Goal: Transaction & Acquisition: Download file/media

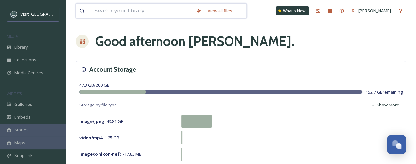
click at [147, 13] on input at bounding box center [142, 11] width 102 height 14
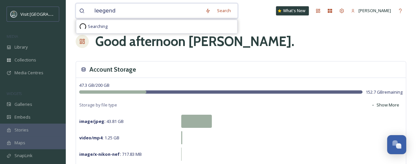
type input "leegends"
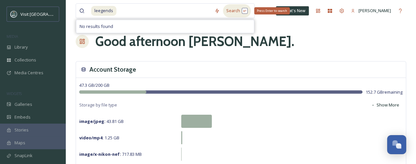
click at [238, 11] on div "Search Press Enter to search" at bounding box center [237, 10] width 28 height 13
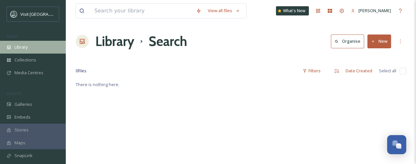
click at [39, 49] on div "Library" at bounding box center [33, 47] width 66 height 13
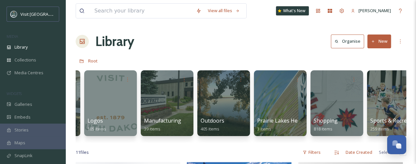
scroll to position [0, 745]
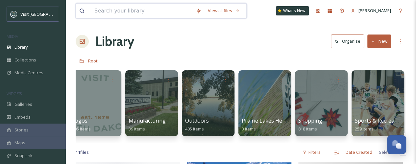
click at [127, 12] on input at bounding box center [142, 11] width 102 height 14
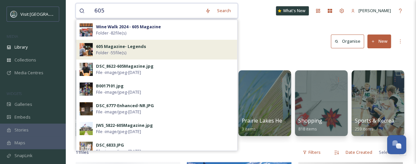
type input "605"
click at [118, 46] on strong "605 Magazine- Legends" at bounding box center [121, 46] width 50 height 6
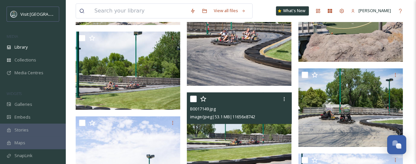
scroll to position [1643, 0]
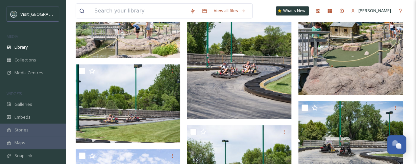
click at [261, 81] on img at bounding box center [239, 49] width 105 height 140
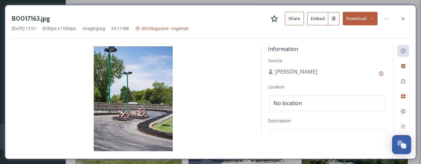
click at [374, 19] on icon at bounding box center [372, 18] width 4 height 4
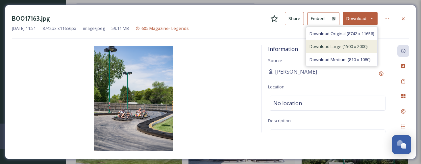
click at [350, 48] on span "Download Large (1500 x 2000)" at bounding box center [339, 46] width 58 height 6
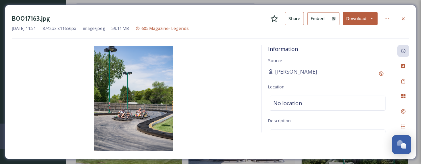
click at [403, 19] on icon at bounding box center [403, 18] width 5 height 5
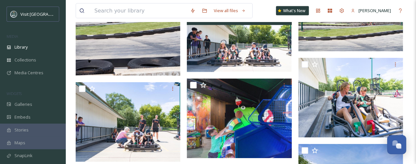
scroll to position [1940, 0]
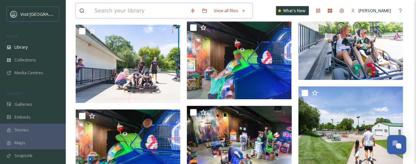
click at [147, 16] on input at bounding box center [139, 11] width 96 height 14
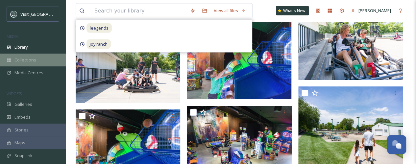
click at [44, 61] on div "Collections" at bounding box center [33, 60] width 66 height 13
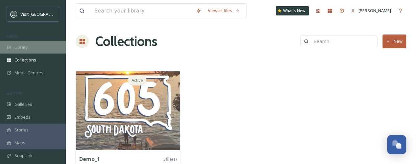
click at [35, 49] on div "Library" at bounding box center [33, 47] width 66 height 13
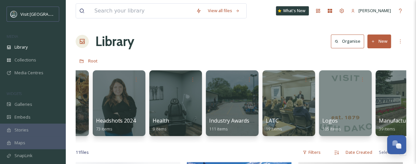
scroll to position [0, 496]
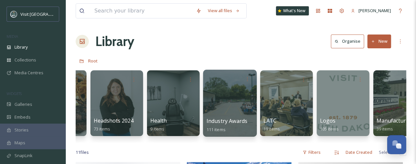
click at [239, 106] on div at bounding box center [230, 103] width 54 height 67
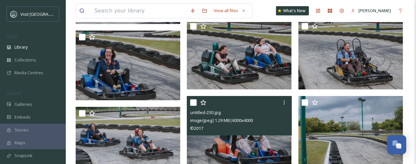
scroll to position [2040, 0]
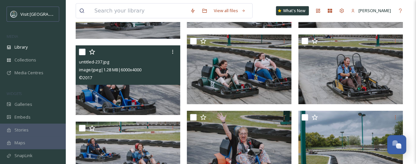
click at [148, 100] on img at bounding box center [128, 80] width 105 height 70
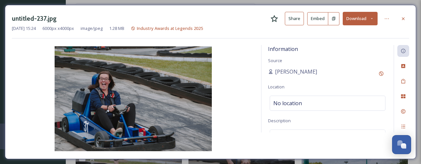
click at [374, 25] on button "Download" at bounding box center [360, 18] width 35 height 13
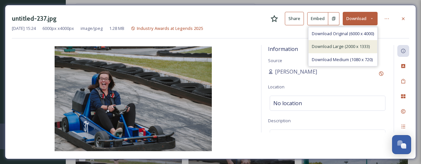
click at [350, 43] on span "Download Large (2000 x 1333)" at bounding box center [341, 46] width 58 height 6
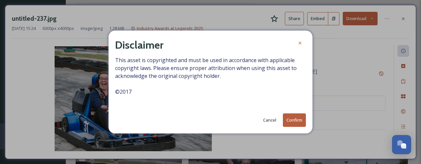
click at [298, 119] on button "Confirm" at bounding box center [294, 120] width 23 height 13
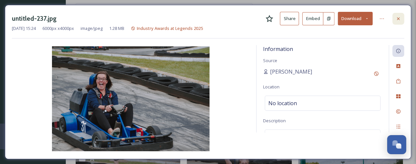
click at [398, 16] on icon at bounding box center [398, 18] width 5 height 5
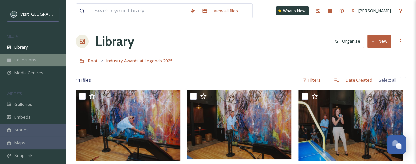
click at [31, 61] on span "Collections" at bounding box center [25, 60] width 22 height 6
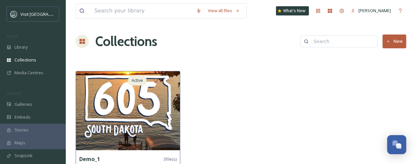
scroll to position [20, 0]
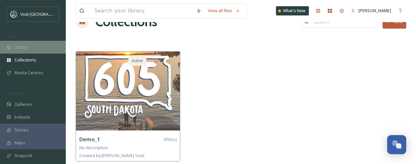
click at [27, 48] on span "Library" at bounding box center [20, 47] width 13 height 6
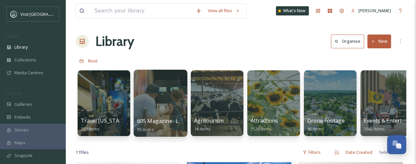
click at [157, 91] on div at bounding box center [161, 103] width 54 height 67
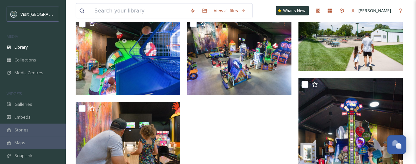
scroll to position [2071, 0]
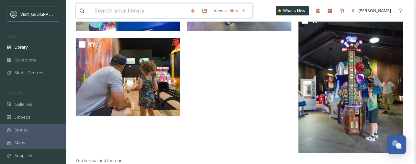
click at [121, 13] on input at bounding box center [139, 11] width 96 height 14
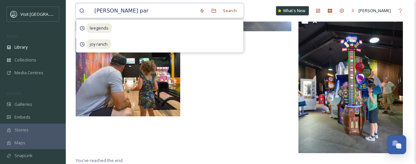
type input "[PERSON_NAME][GEOGRAPHIC_DATA]"
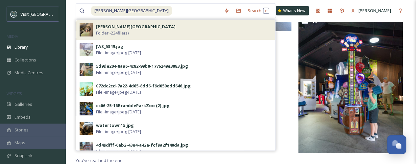
click at [131, 24] on strong "[PERSON_NAME][GEOGRAPHIC_DATA]" at bounding box center [136, 27] width 80 height 6
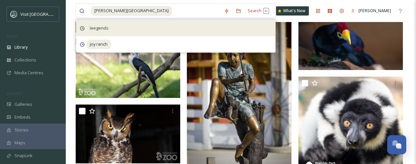
scroll to position [4047, 0]
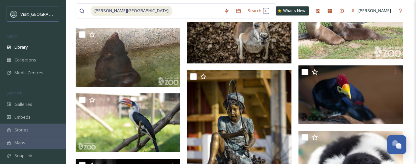
click at [284, 9] on div "[PERSON_NAME] park Search What's New [PERSON_NAME]" at bounding box center [241, 11] width 331 height 22
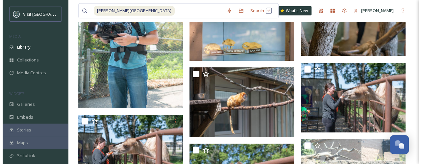
scroll to position [3290, 0]
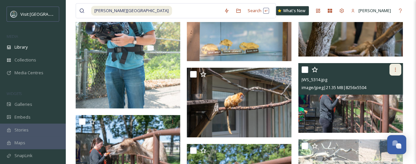
click at [394, 69] on icon at bounding box center [395, 69] width 5 height 5
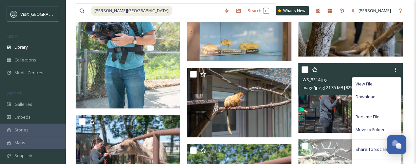
click at [328, 111] on img at bounding box center [350, 98] width 105 height 70
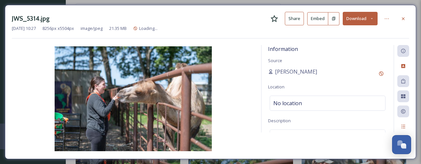
click at [371, 17] on icon at bounding box center [372, 18] width 4 height 4
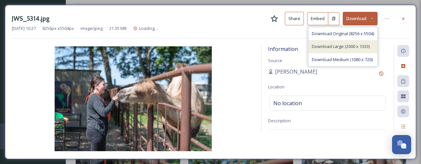
click at [353, 48] on span "Download Large (2000 x 1333)" at bounding box center [341, 46] width 58 height 6
